Goal: Information Seeking & Learning: Learn about a topic

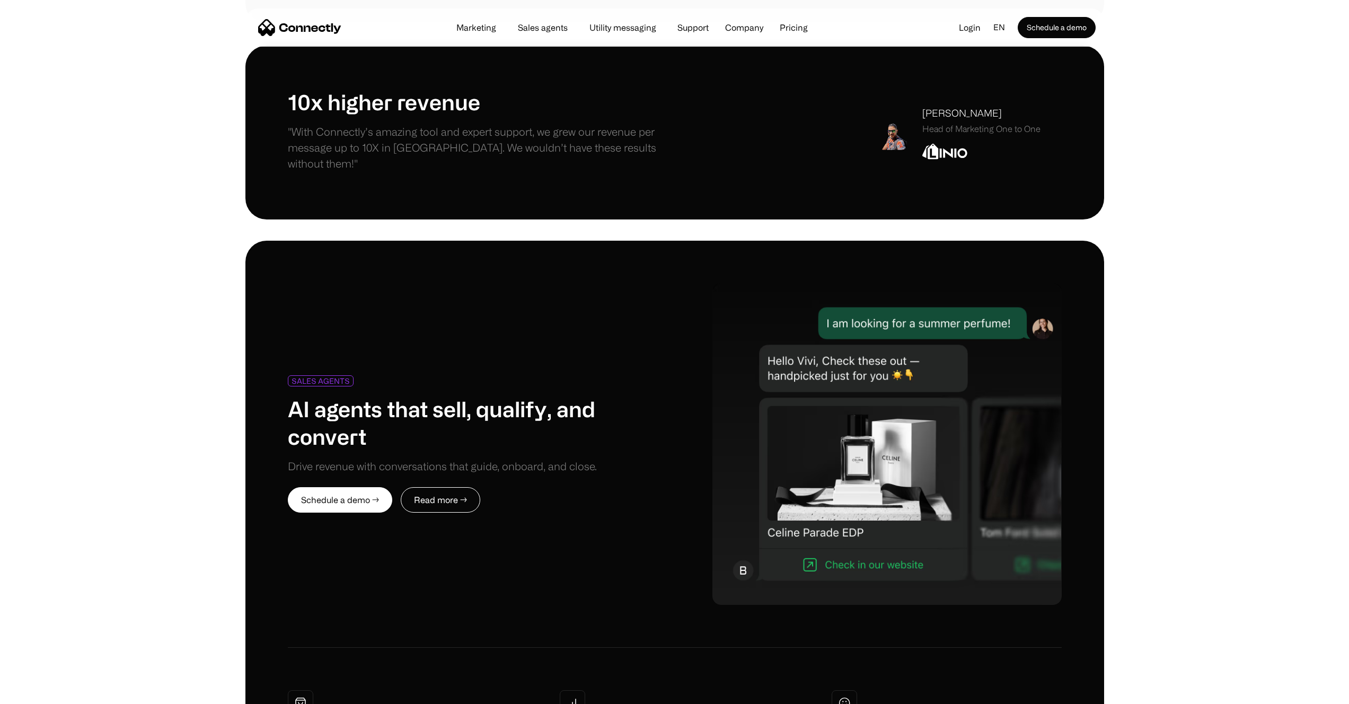
scroll to position [4515, 0]
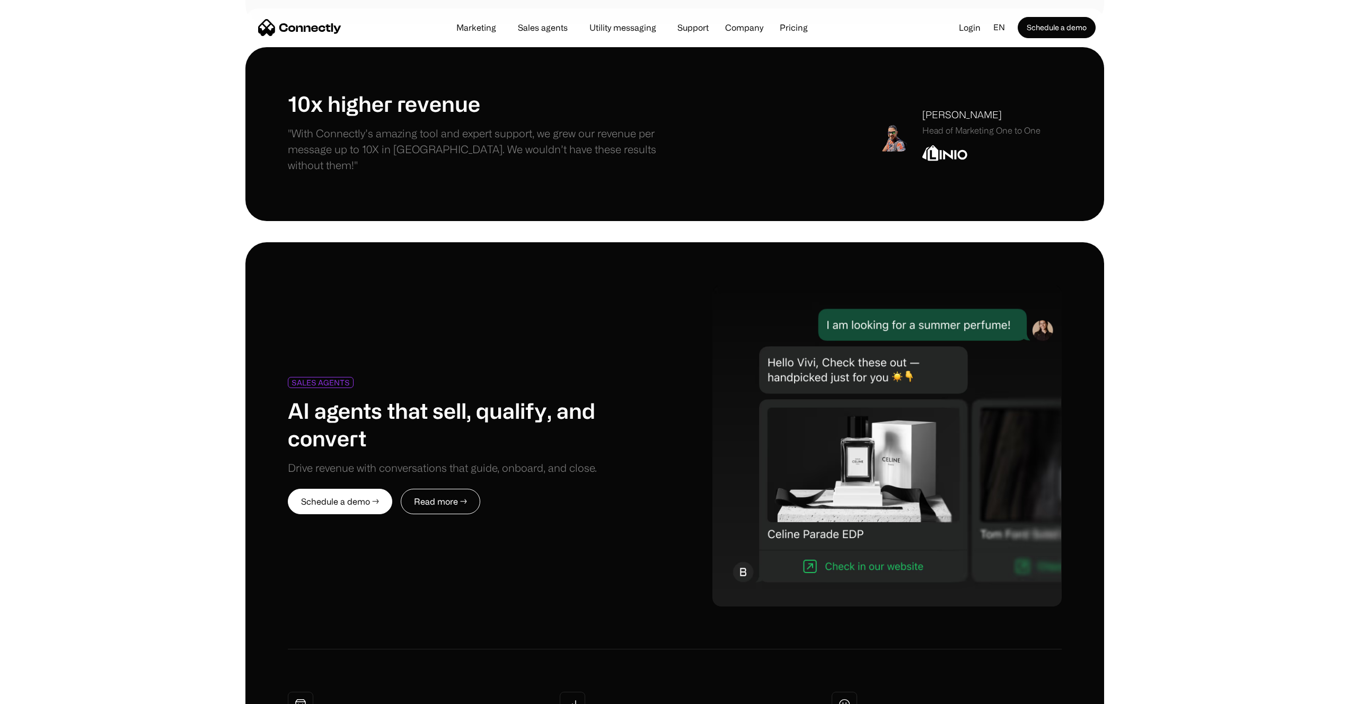
click at [971, 543] on div "SALES AGENTS AI agents that sell, qualify, and convert Drive revenue with conve…" at bounding box center [674, 539] width 859 height 595
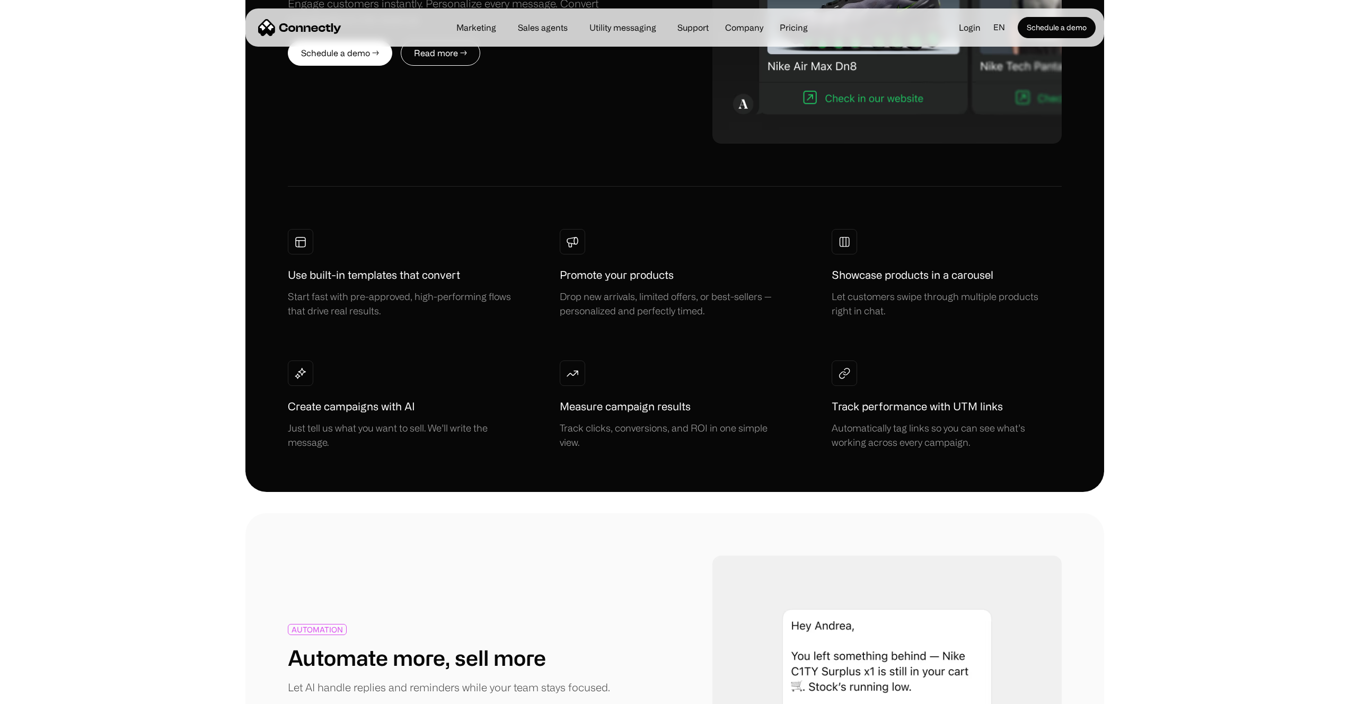
scroll to position [0, 0]
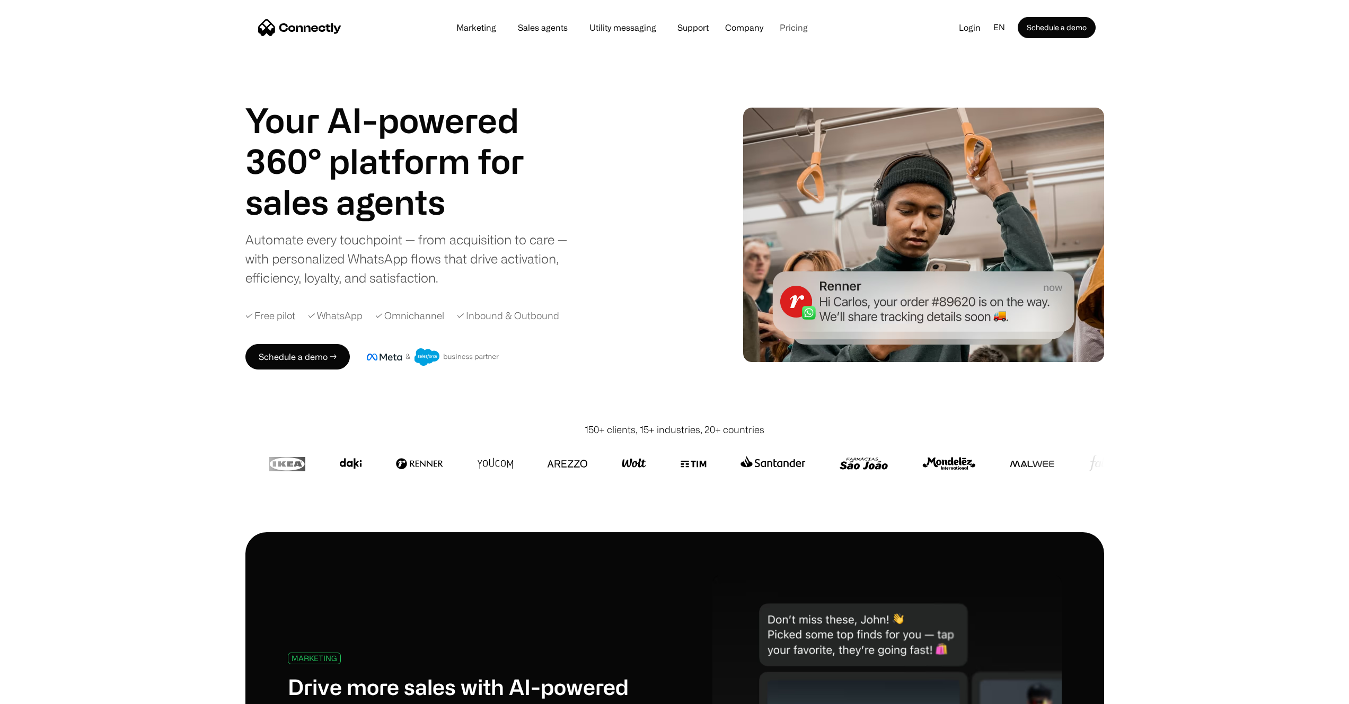
click at [794, 27] on link "Pricing" at bounding box center [793, 27] width 45 height 8
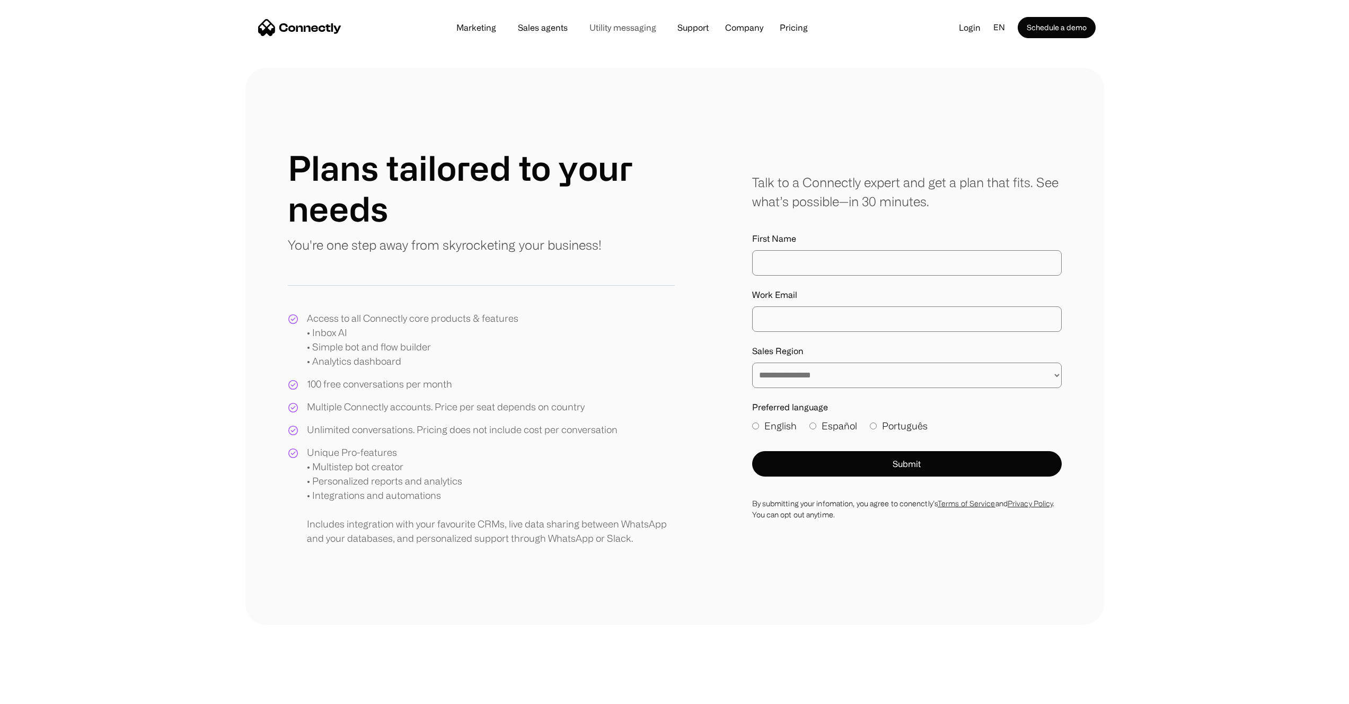
click at [626, 30] on link "Utility messaging" at bounding box center [623, 27] width 84 height 8
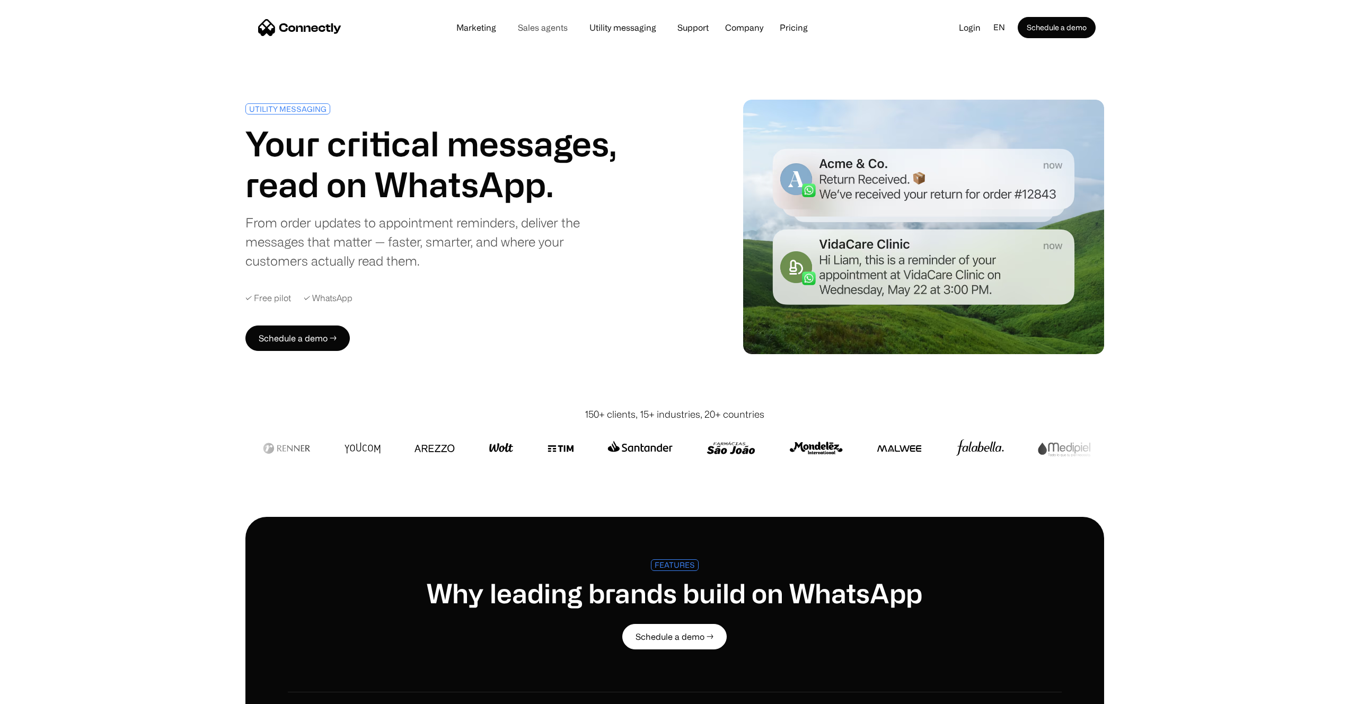
click at [559, 26] on link "Sales agents" at bounding box center [542, 27] width 67 height 8
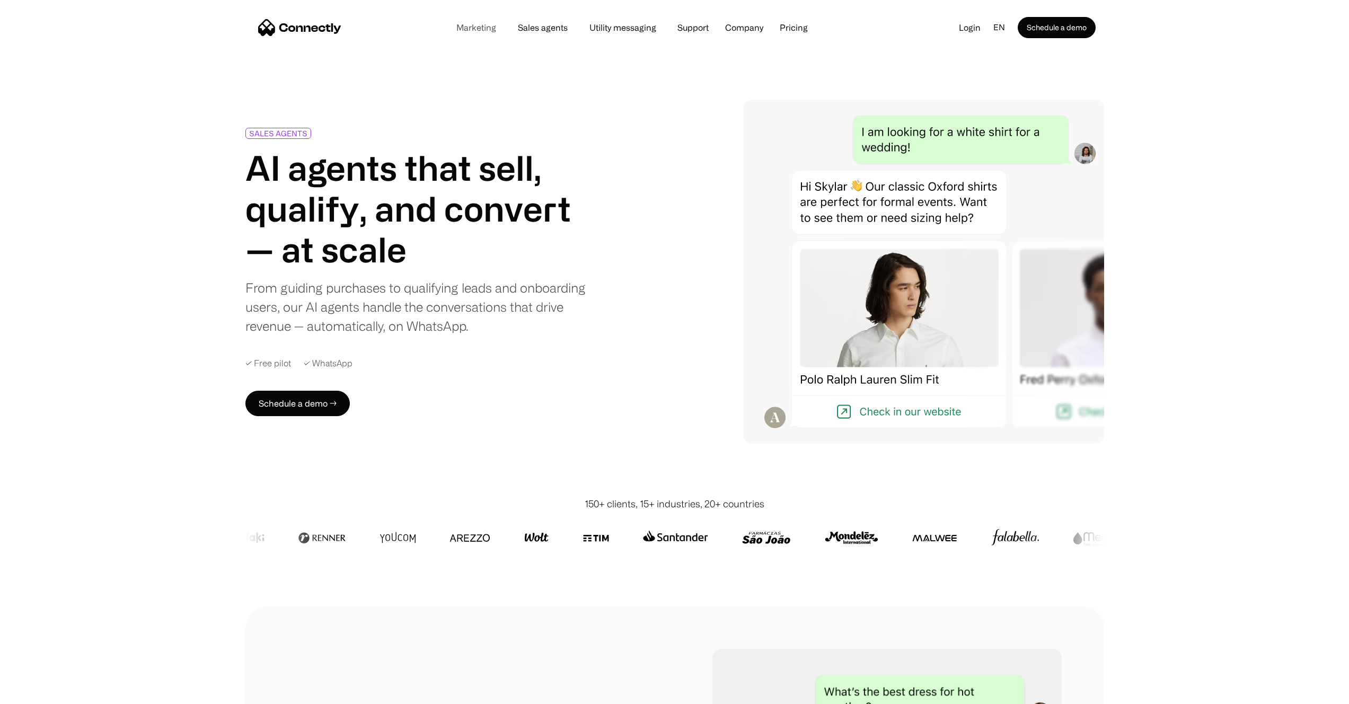
click at [482, 29] on link "Marketing" at bounding box center [476, 27] width 57 height 8
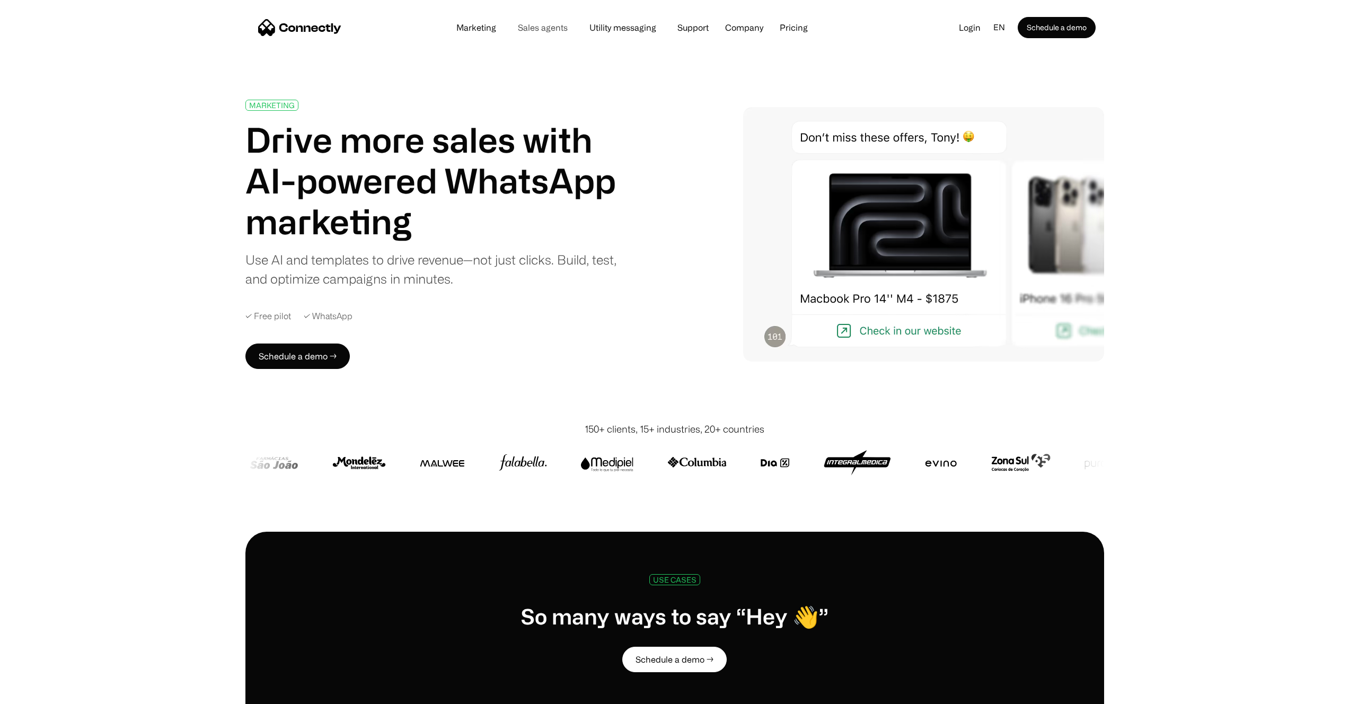
click at [546, 31] on link "Sales agents" at bounding box center [542, 27] width 67 height 8
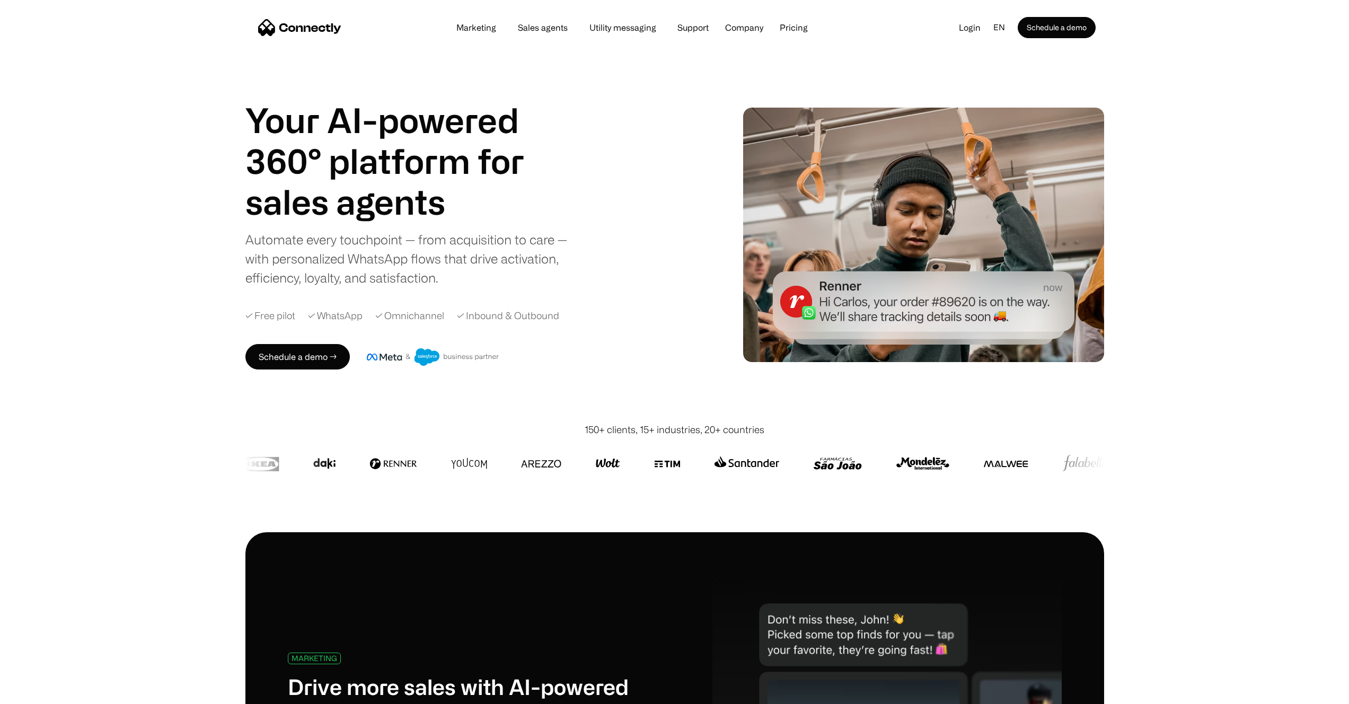
click at [591, 161] on div "Your AI-powered 360° platform for sales agents support utility sales agents Aut…" at bounding box center [457, 194] width 424 height 188
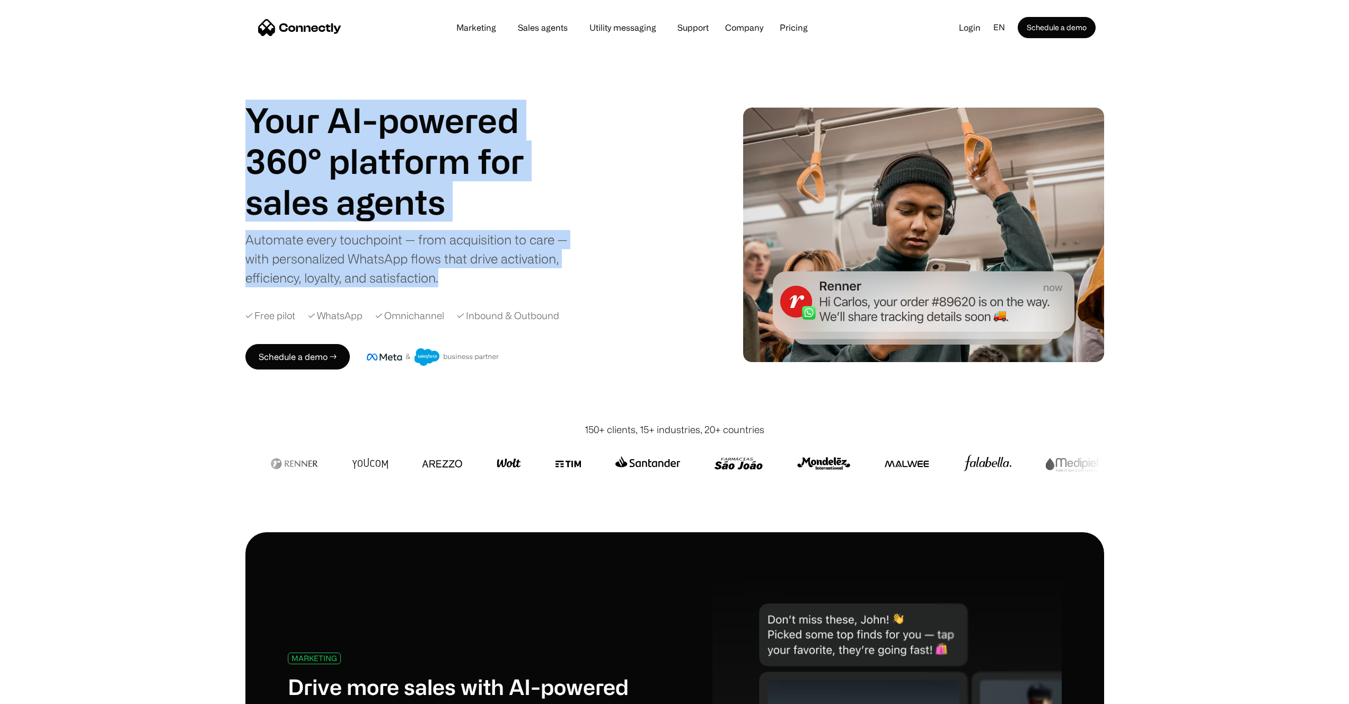
drag, startPoint x: 251, startPoint y: 122, endPoint x: 451, endPoint y: 276, distance: 252.5
click at [451, 276] on div "Your AI-powered 360° platform for sales agents support utility sales agents Aut…" at bounding box center [412, 194] width 334 height 188
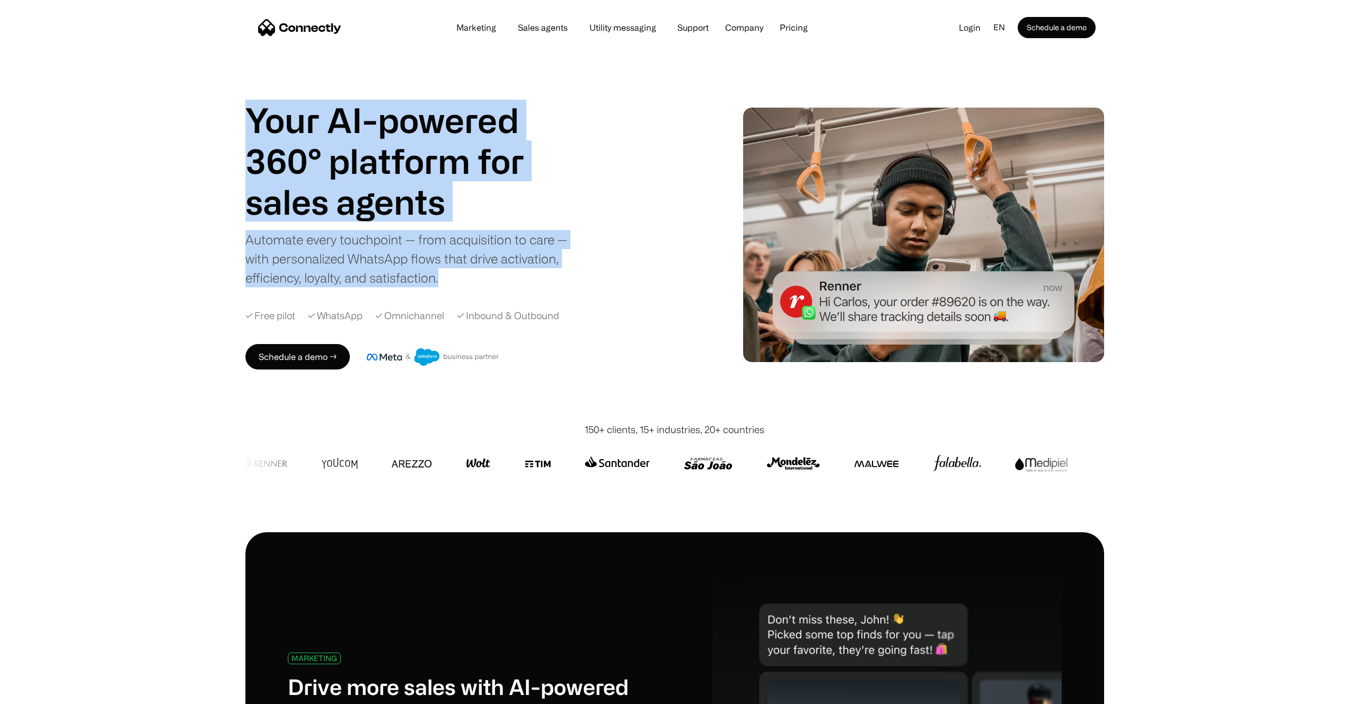
copy div "Your AI-powered 360° platform for sales agents support utility sales agents Aut…"
